Goal: Task Accomplishment & Management: Use online tool/utility

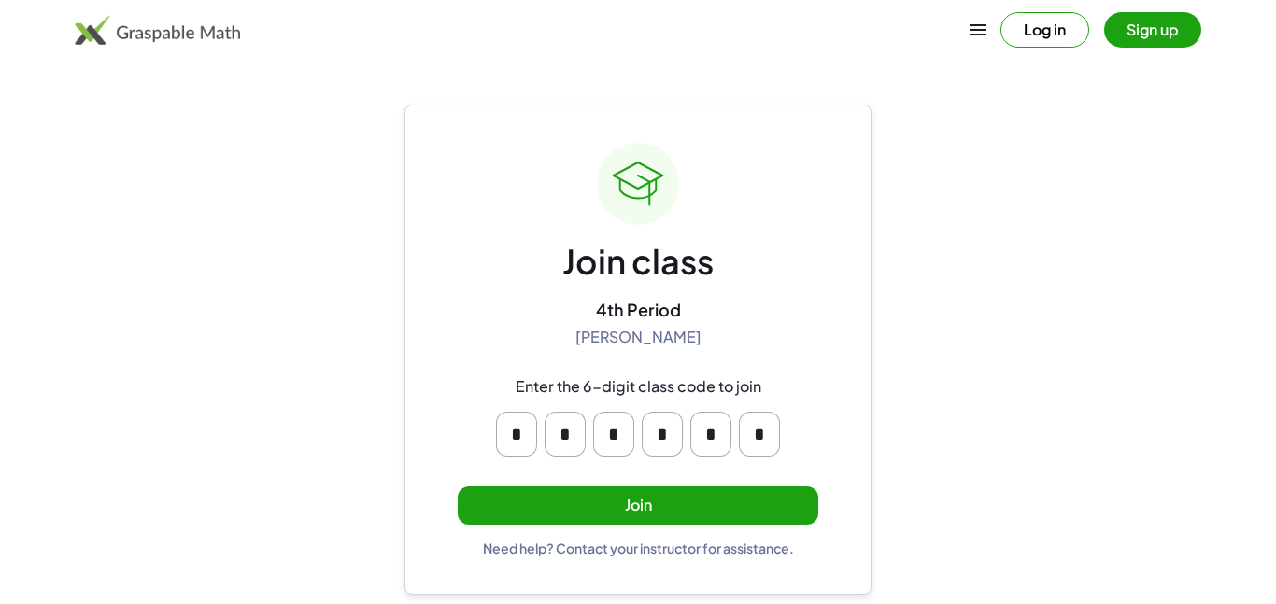
click at [554, 517] on button "Join" at bounding box center [638, 506] width 361 height 38
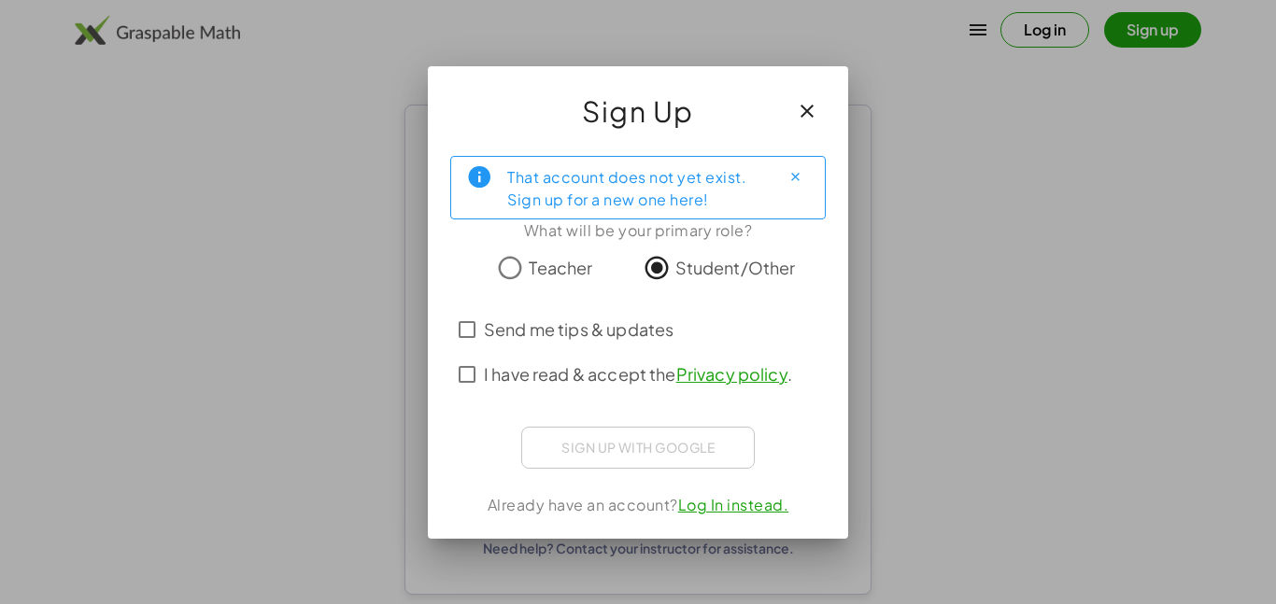
click at [576, 337] on span "Send me tips & updates" at bounding box center [579, 329] width 190 height 25
click at [594, 391] on label "I have read & accept the Privacy policy ." at bounding box center [638, 374] width 308 height 45
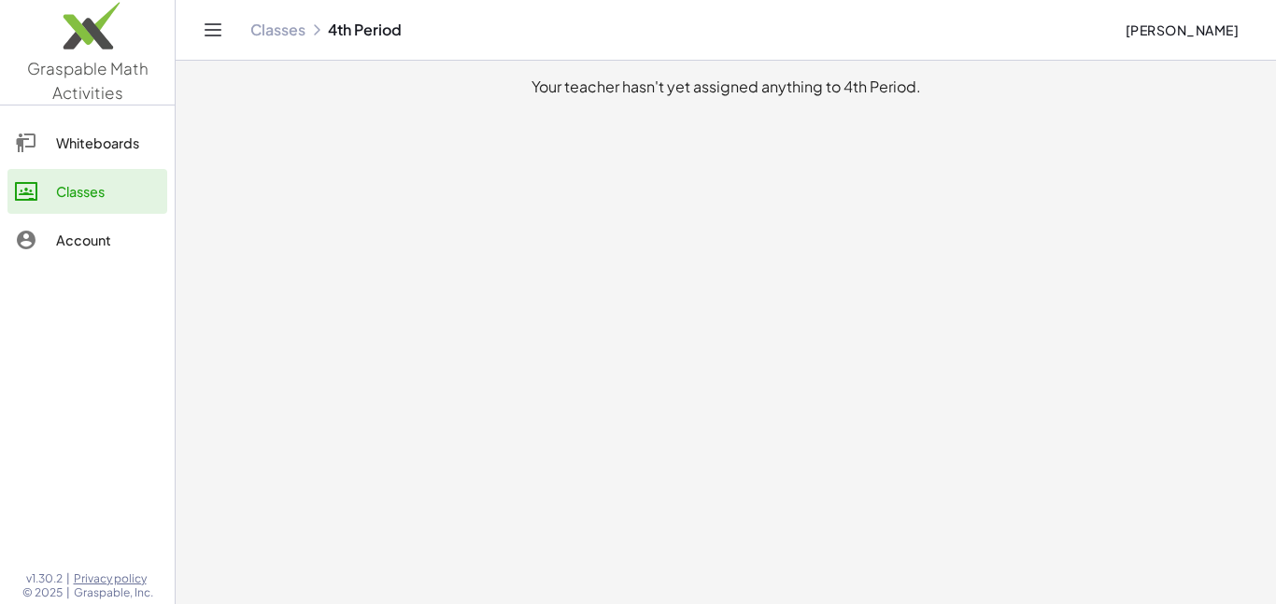
click at [110, 161] on link "Whiteboards" at bounding box center [87, 142] width 160 height 45
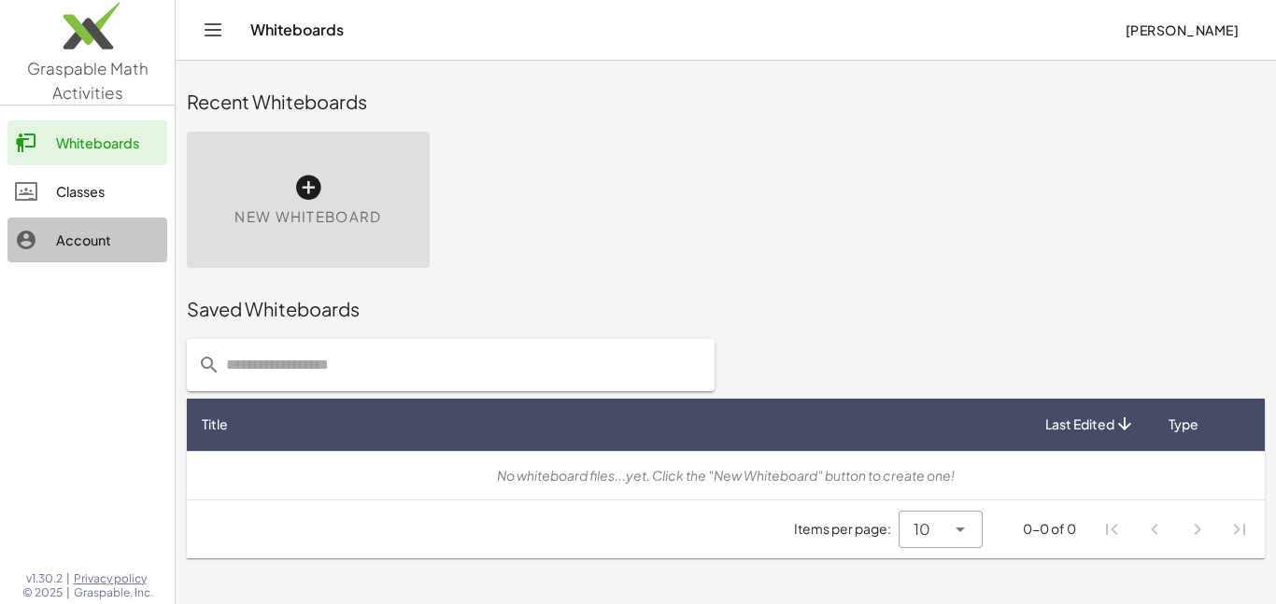
click at [58, 248] on div "Account" at bounding box center [108, 240] width 104 height 22
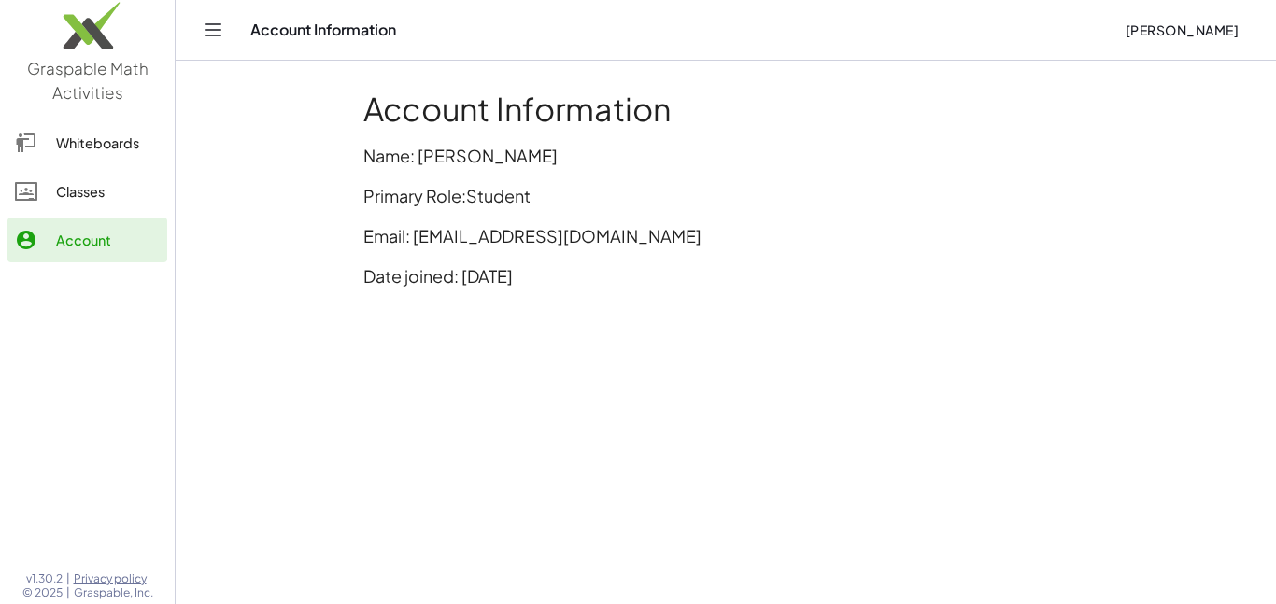
click at [77, 150] on div "Whiteboards" at bounding box center [108, 143] width 104 height 22
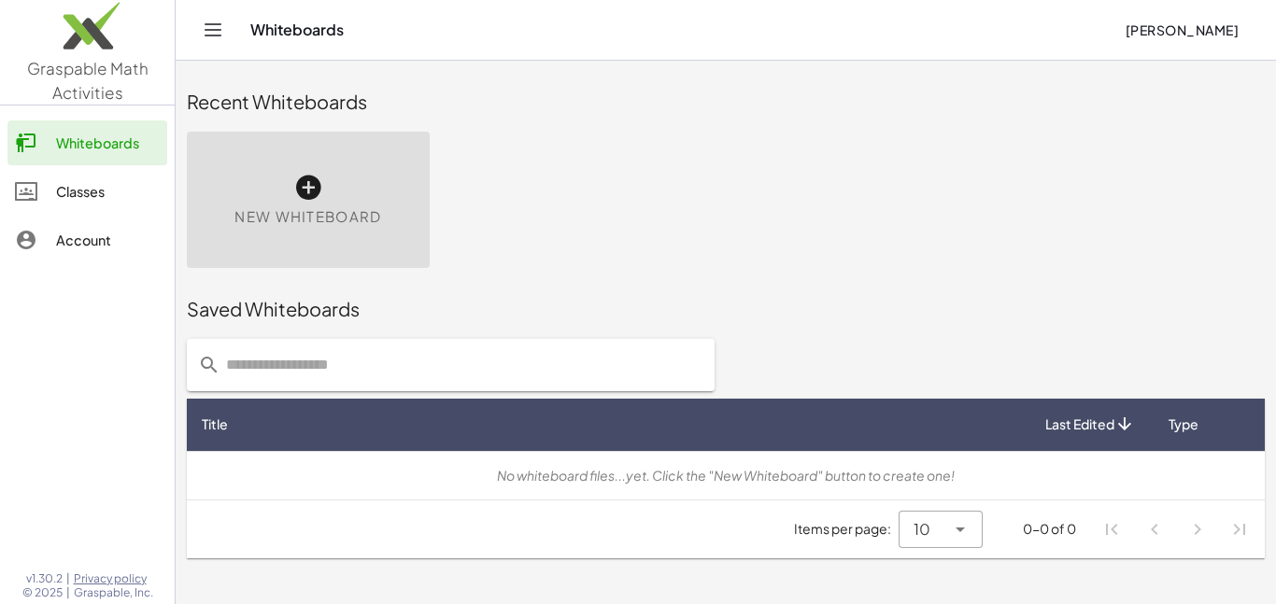
click at [82, 260] on link "Account" at bounding box center [87, 240] width 160 height 45
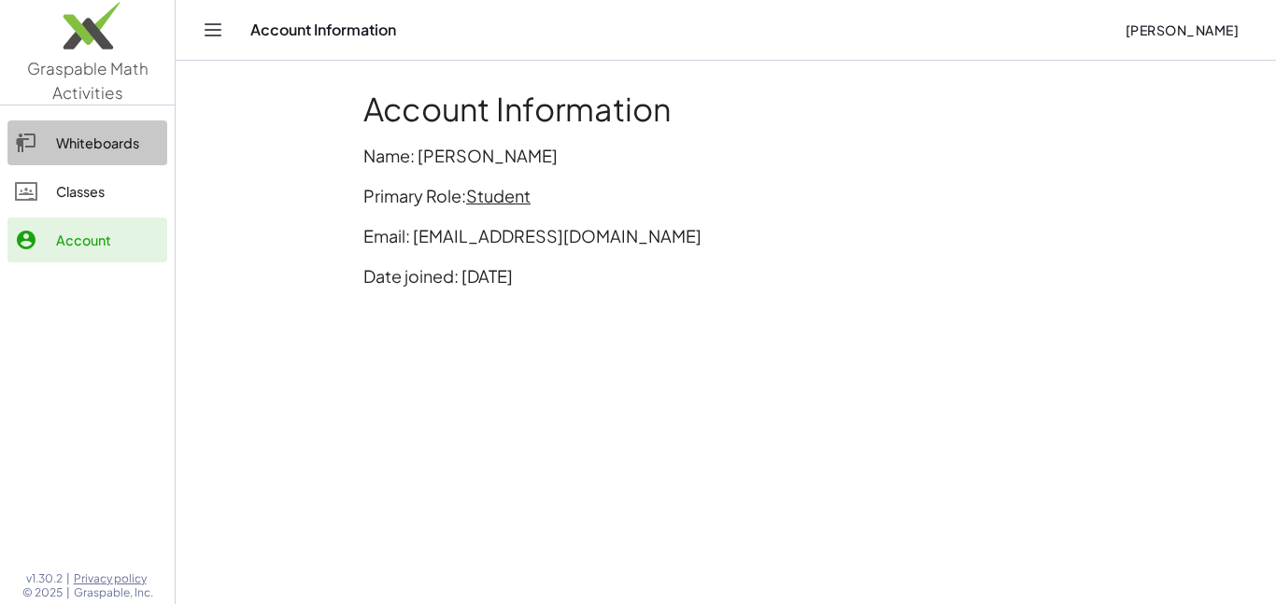
click at [67, 153] on div "Whiteboards" at bounding box center [108, 143] width 104 height 22
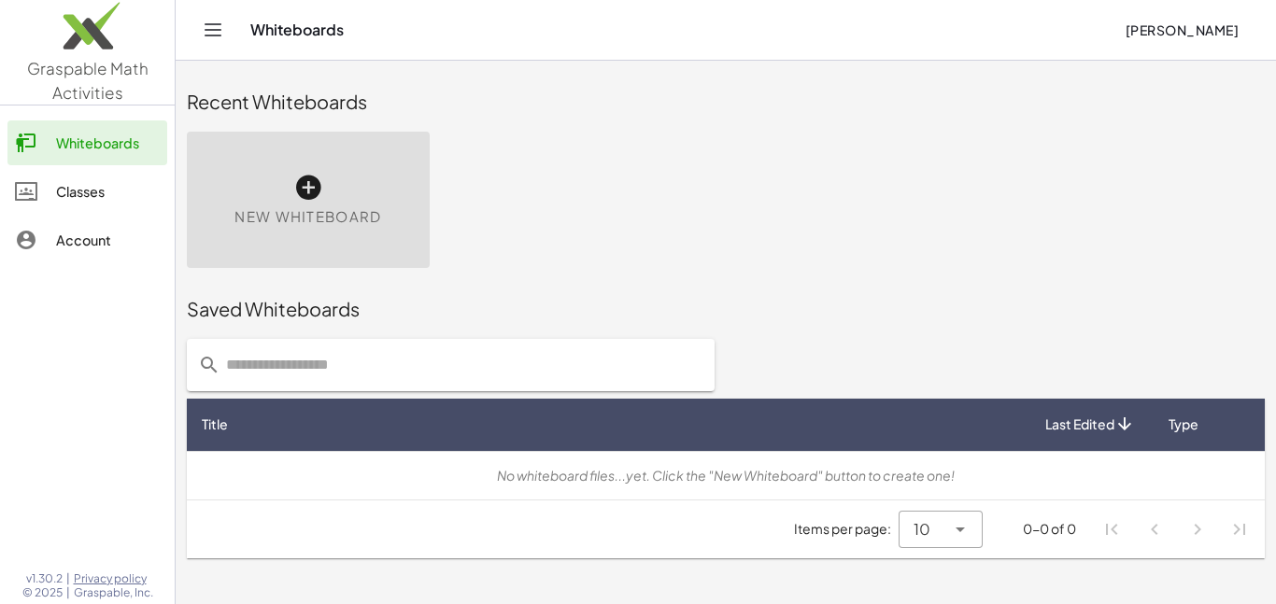
click at [41, 244] on div at bounding box center [35, 240] width 41 height 22
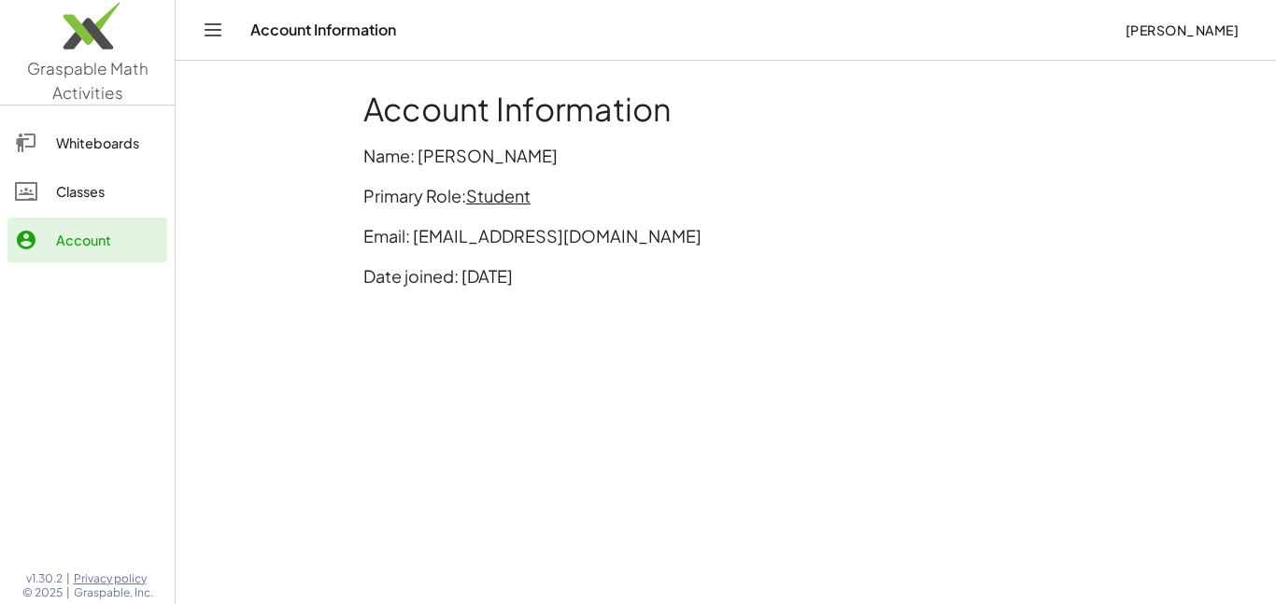
click at [500, 196] on span "Student" at bounding box center [498, 195] width 64 height 21
click at [91, 141] on div "Whiteboards" at bounding box center [108, 143] width 104 height 22
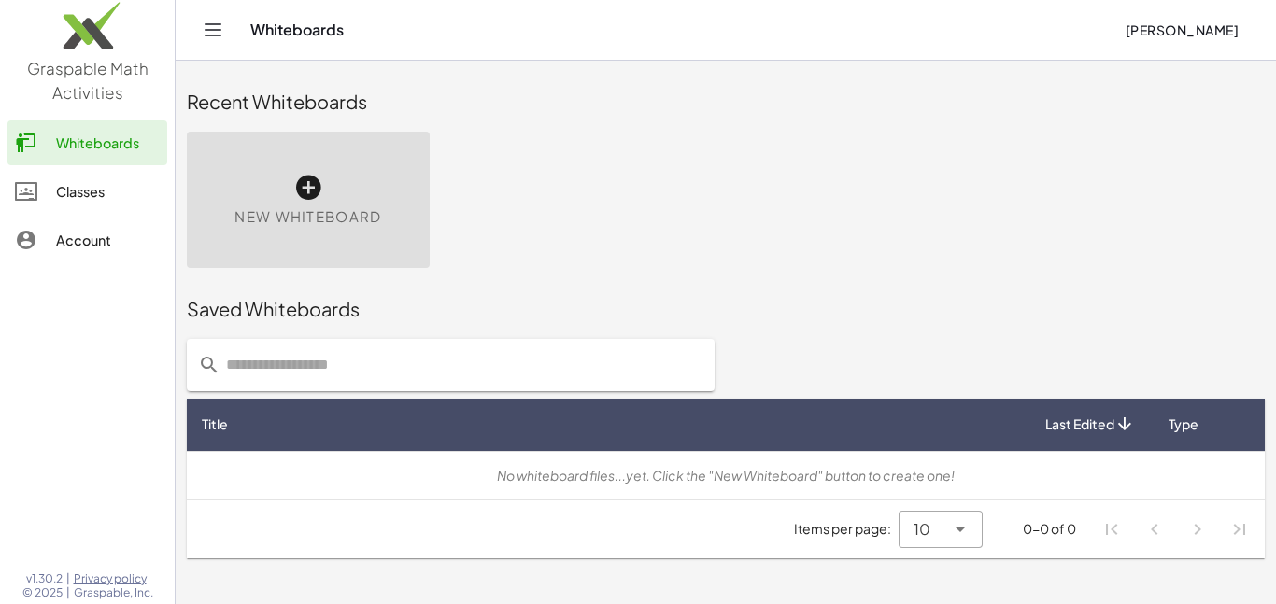
click at [315, 182] on icon at bounding box center [308, 188] width 30 height 30
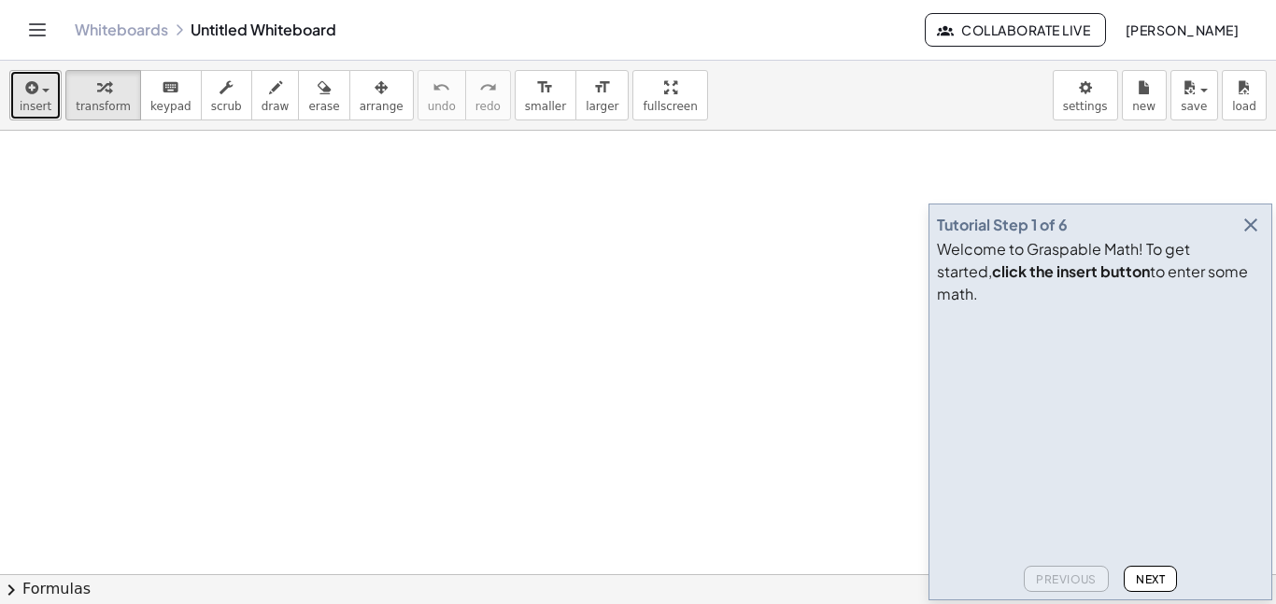
click at [43, 105] on span "insert" at bounding box center [36, 106] width 32 height 13
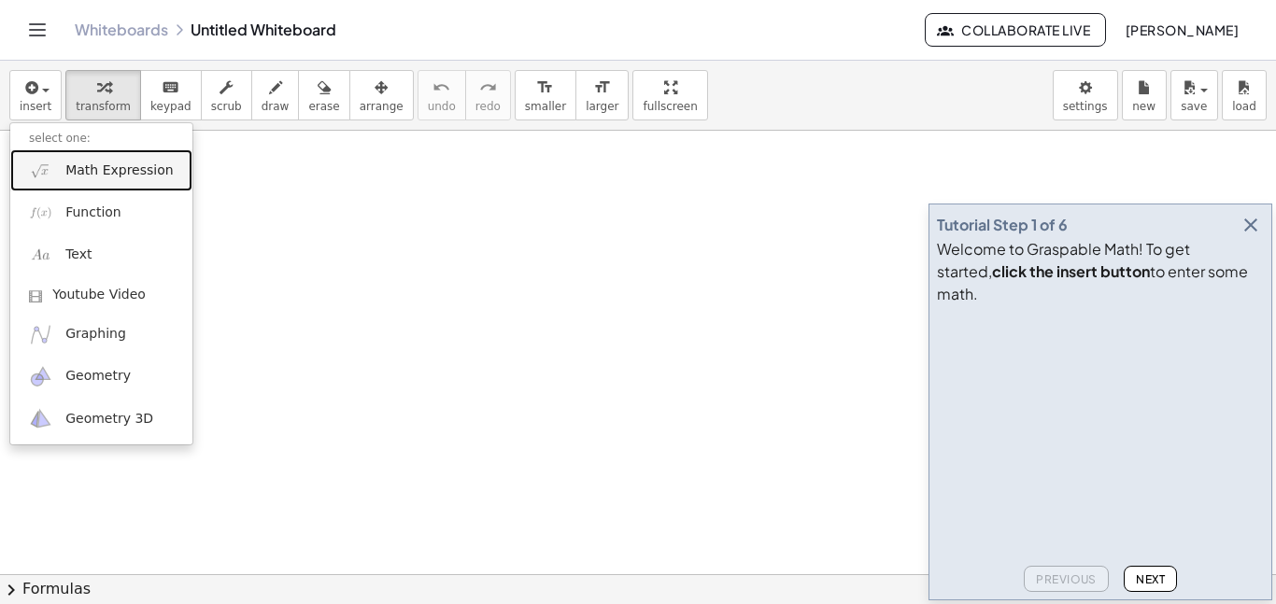
click at [80, 168] on span "Math Expression" at bounding box center [118, 171] width 107 height 19
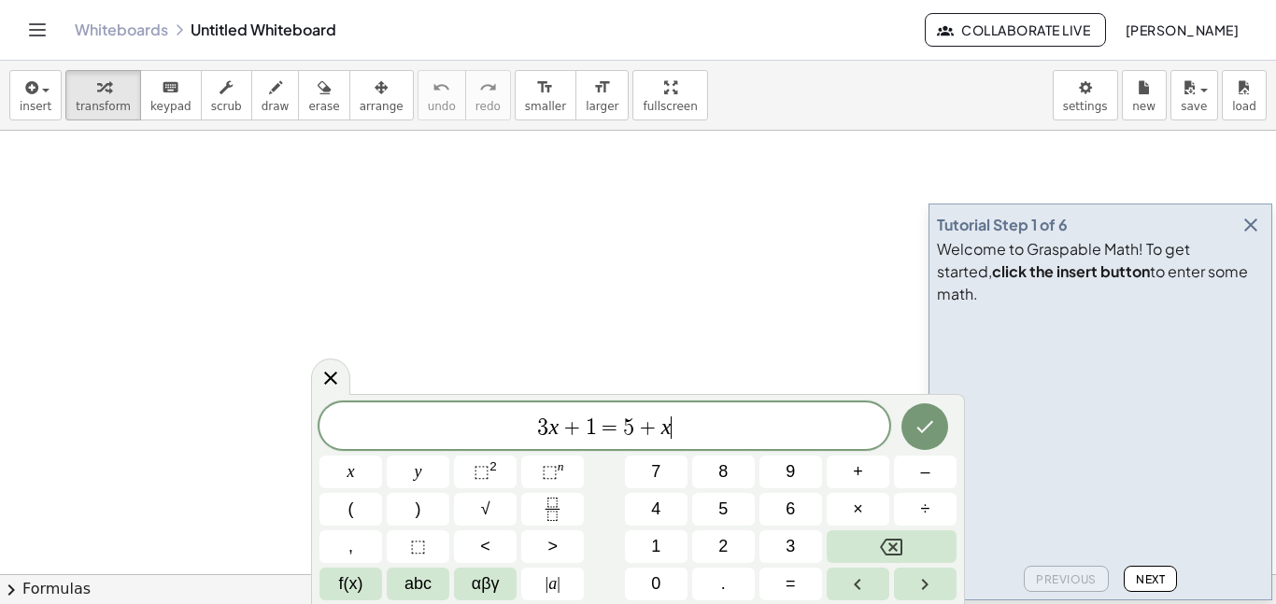
scroll to position [56, 0]
click at [935, 435] on icon "Done" at bounding box center [924, 427] width 22 height 22
